Goal: Task Accomplishment & Management: Use online tool/utility

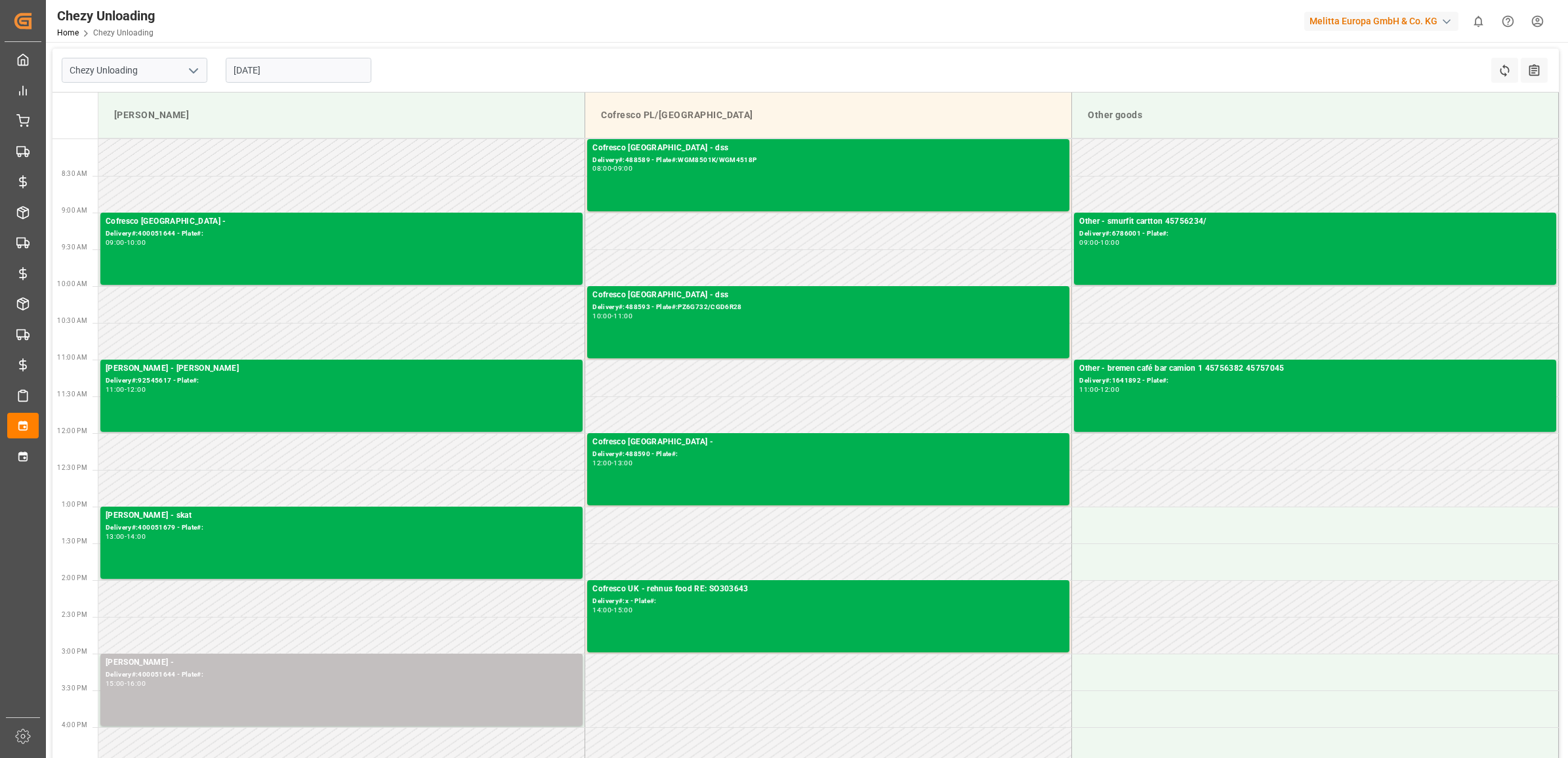
click at [329, 76] on input "[DATE]" at bounding box center [298, 70] width 146 height 25
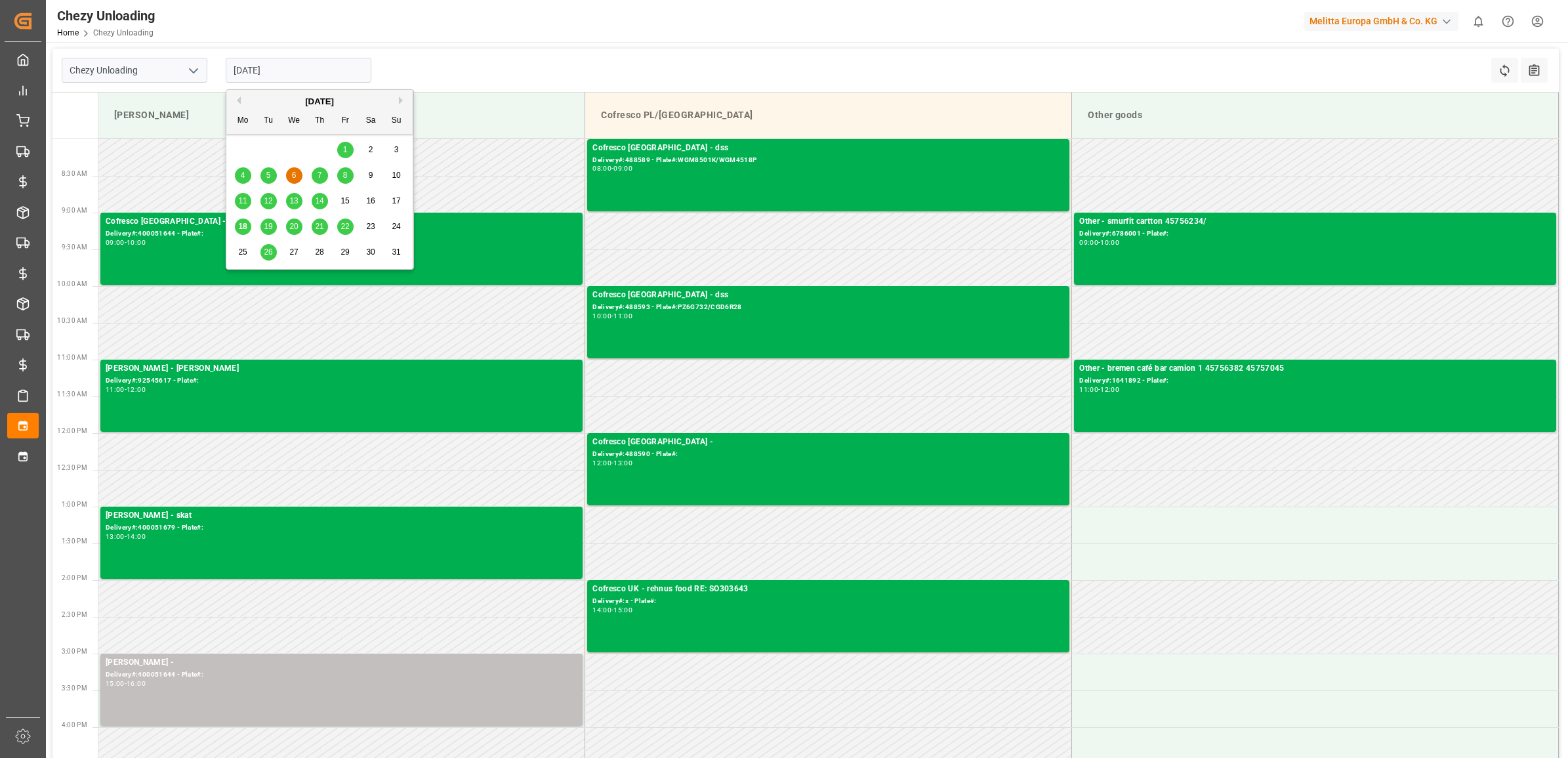
click at [315, 228] on span "21" at bounding box center [319, 226] width 8 height 9
type input "[DATE]"
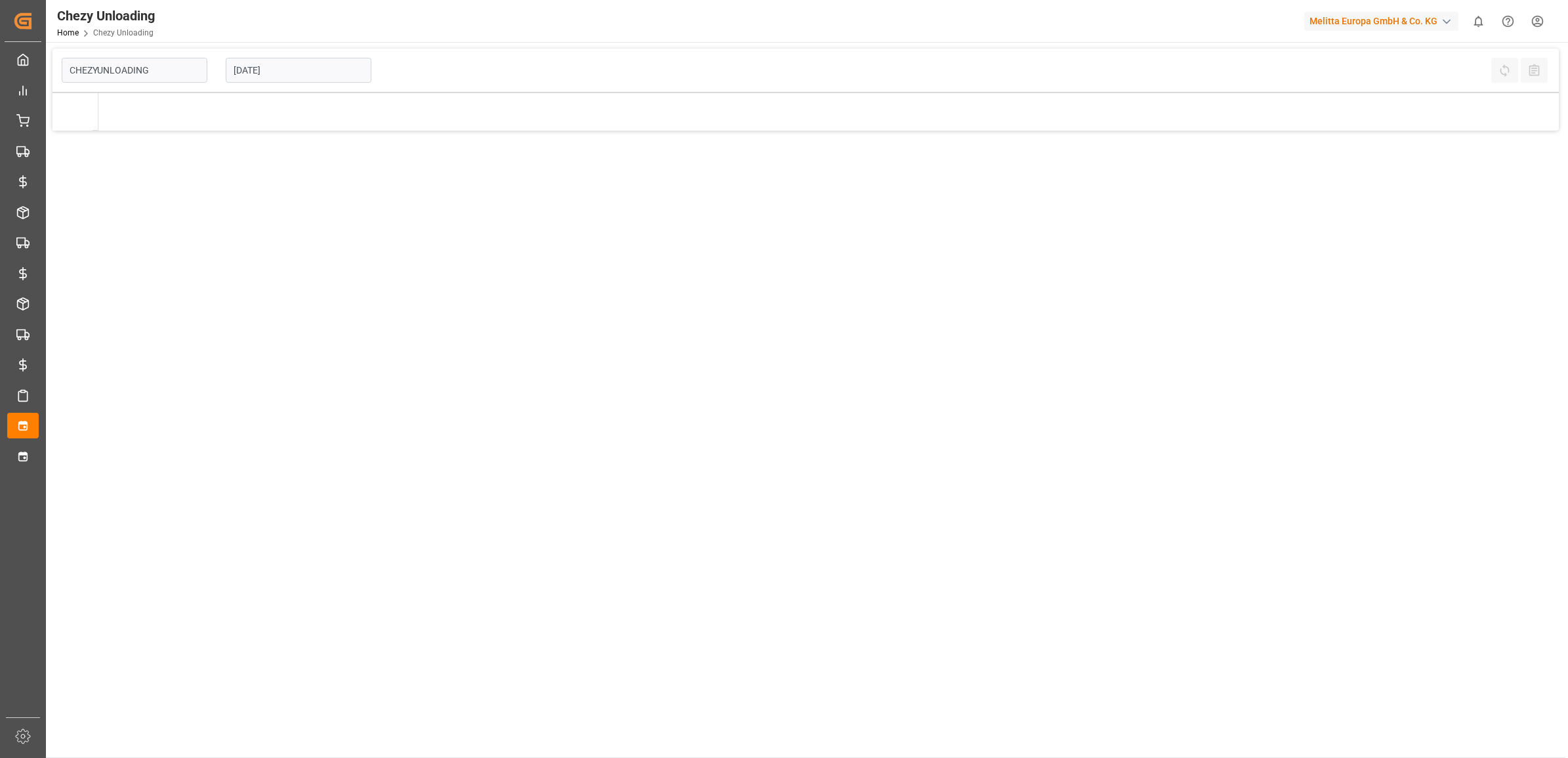
type input "Chezy Unloading"
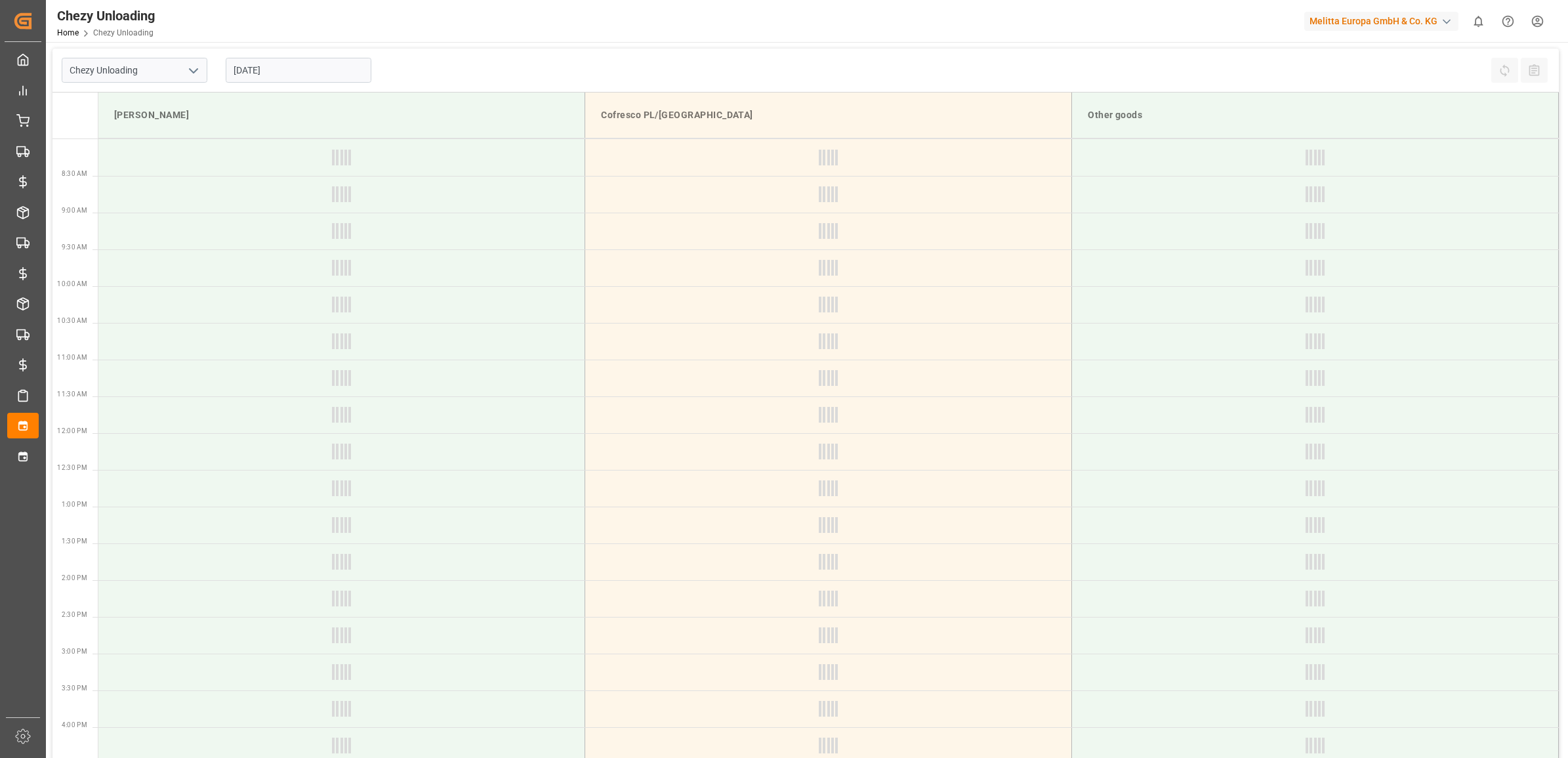
click at [302, 70] on input "18.08.2025" at bounding box center [298, 70] width 146 height 25
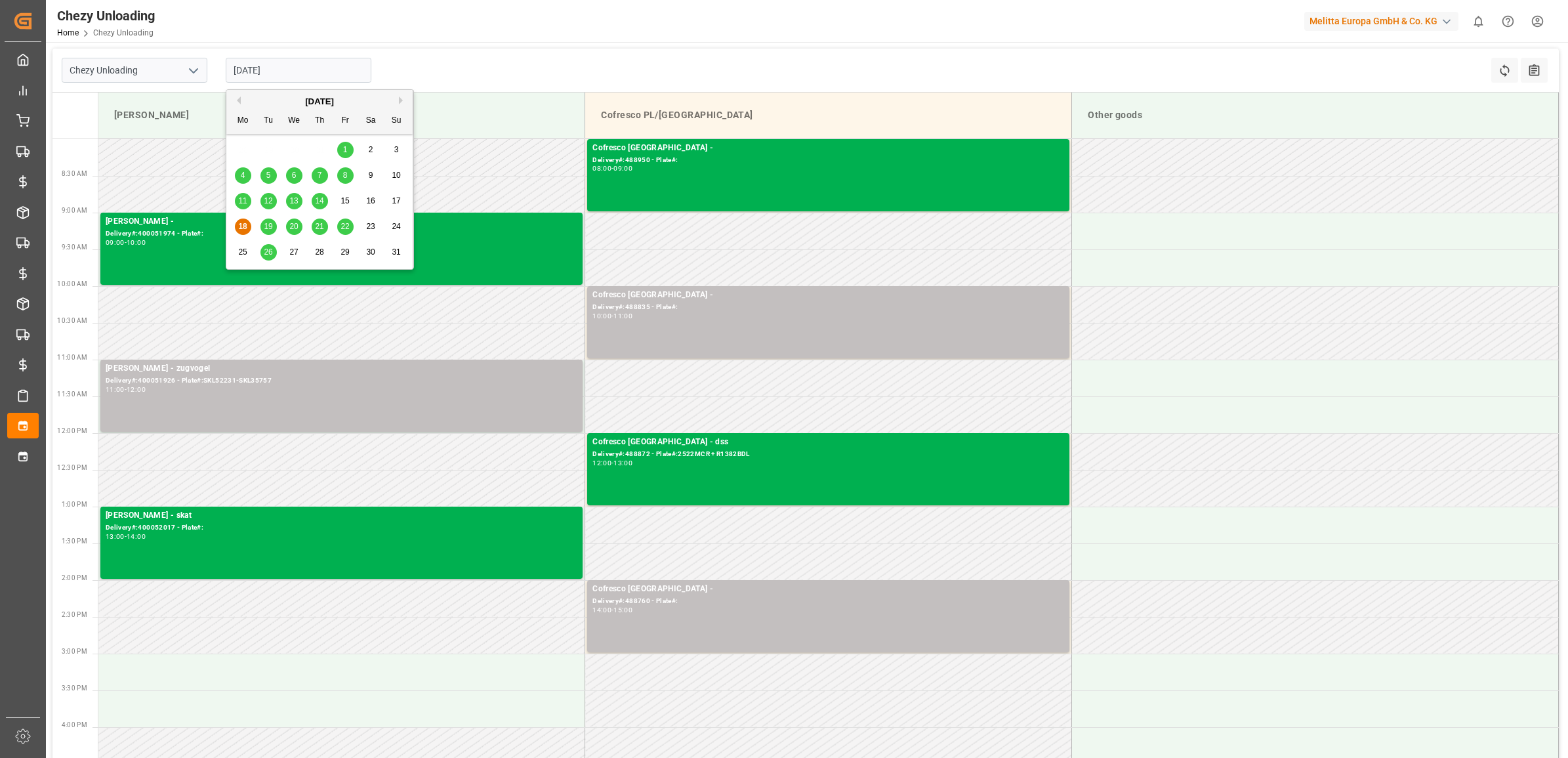
click at [313, 226] on div "21" at bounding box center [320, 226] width 17 height 16
type input "[DATE]"
